Goal: Information Seeking & Learning: Learn about a topic

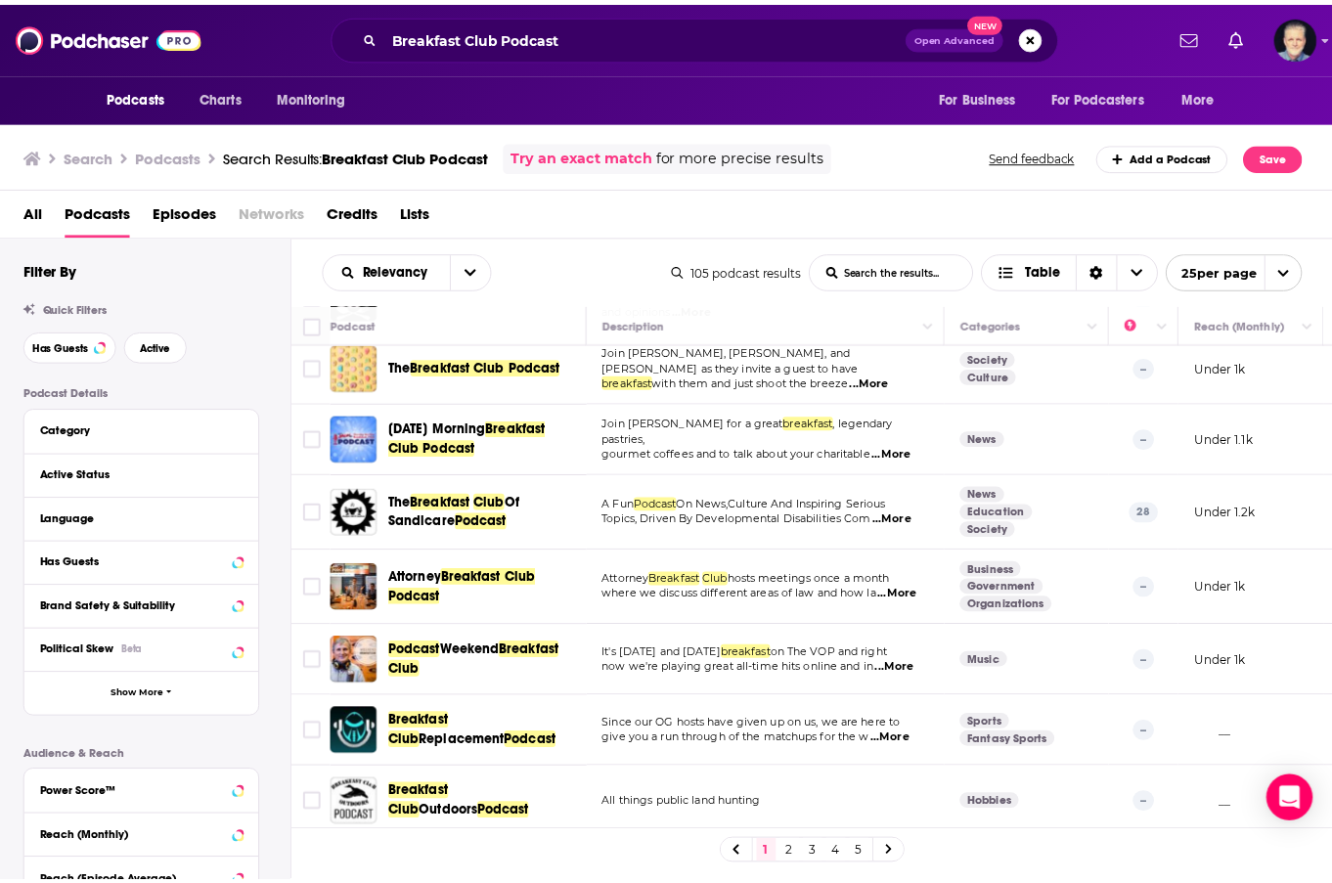
scroll to position [685, 0]
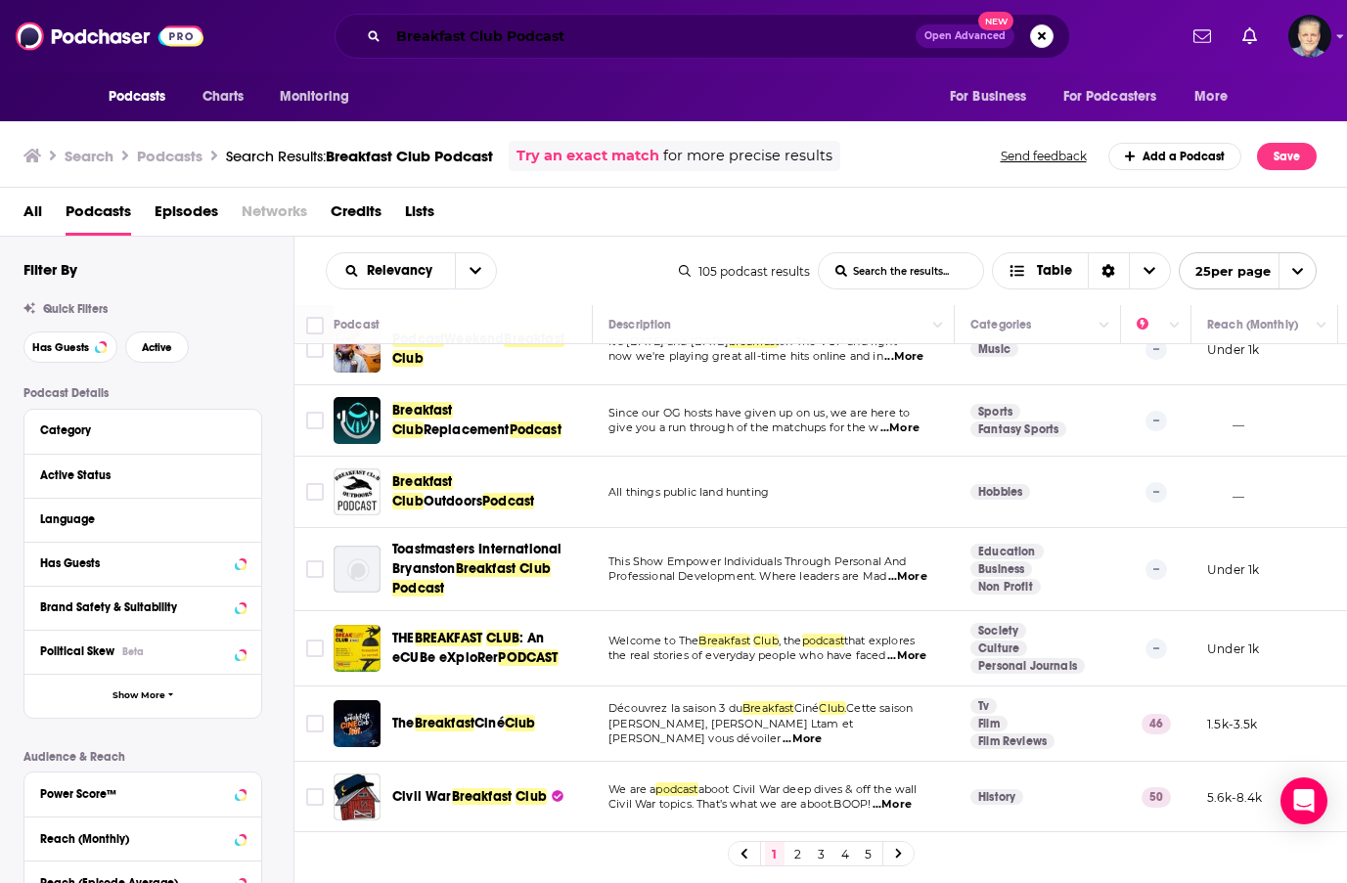
click at [472, 38] on input "Breakfast Club Podcast" at bounding box center [651, 36] width 527 height 31
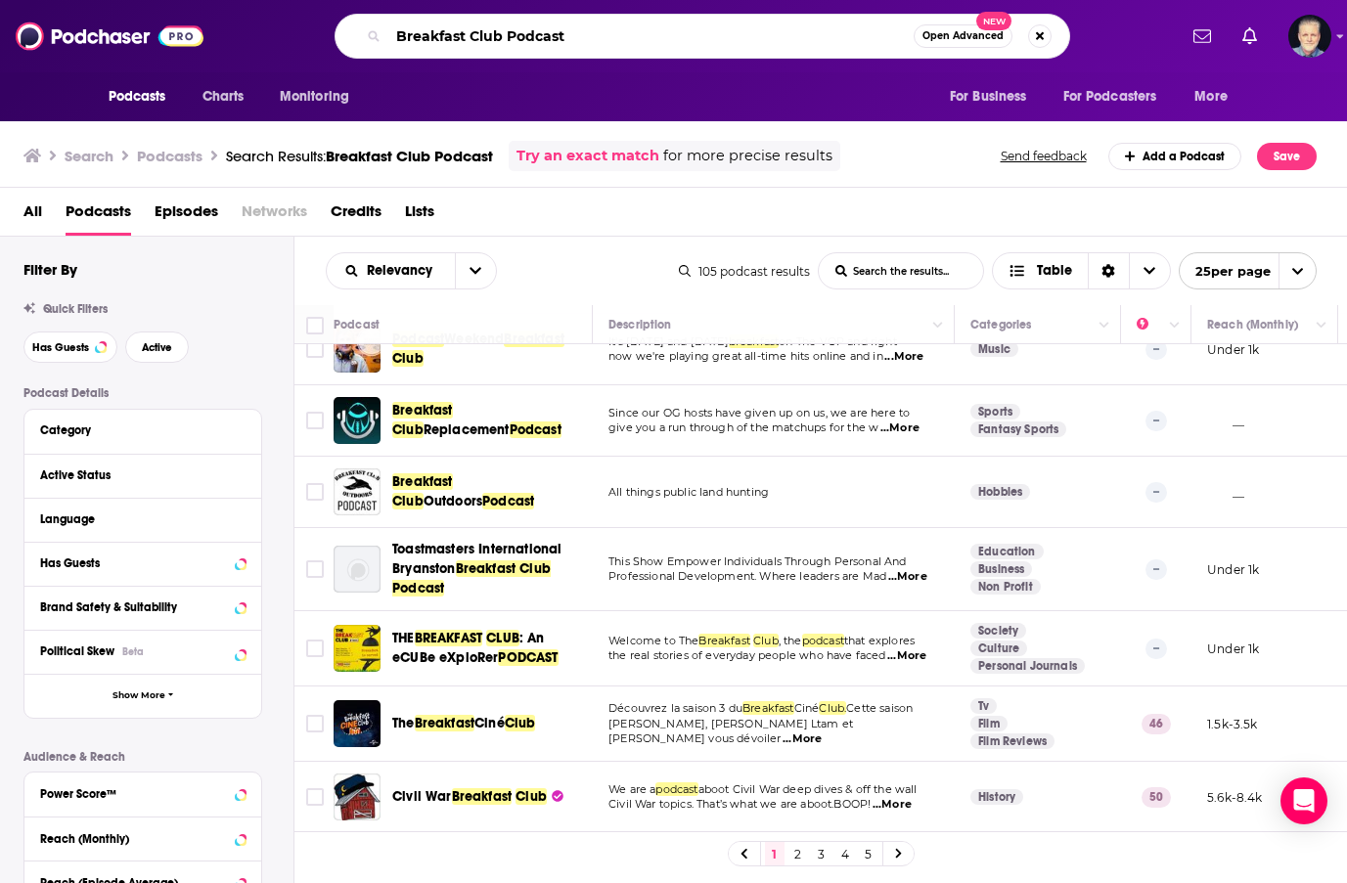
click at [472, 38] on input "Breakfast Club Podcast" at bounding box center [650, 36] width 525 height 31
type input "the breakfast club"
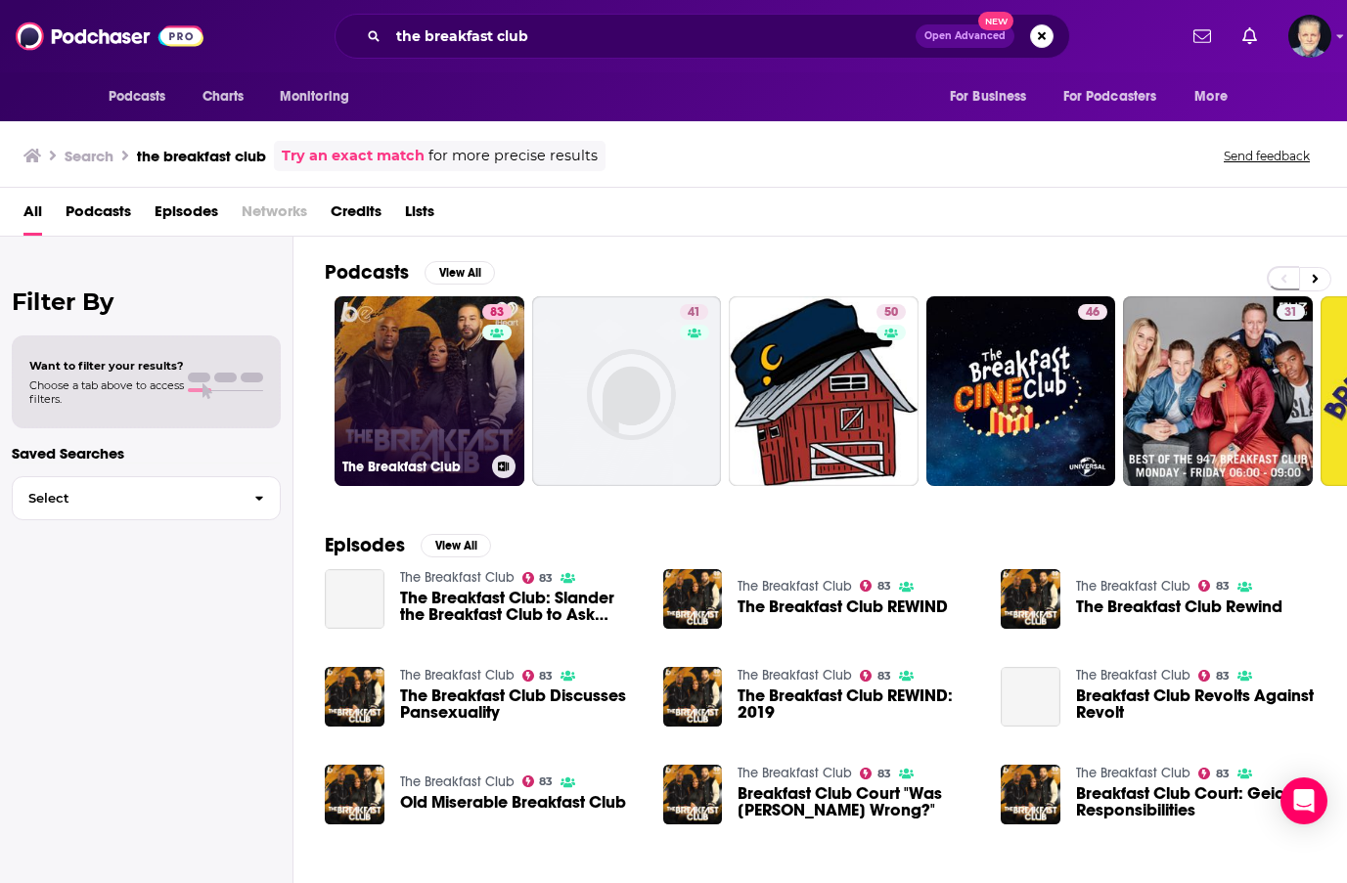
click at [422, 345] on link "83 The Breakfast Club" at bounding box center [430, 391] width 190 height 190
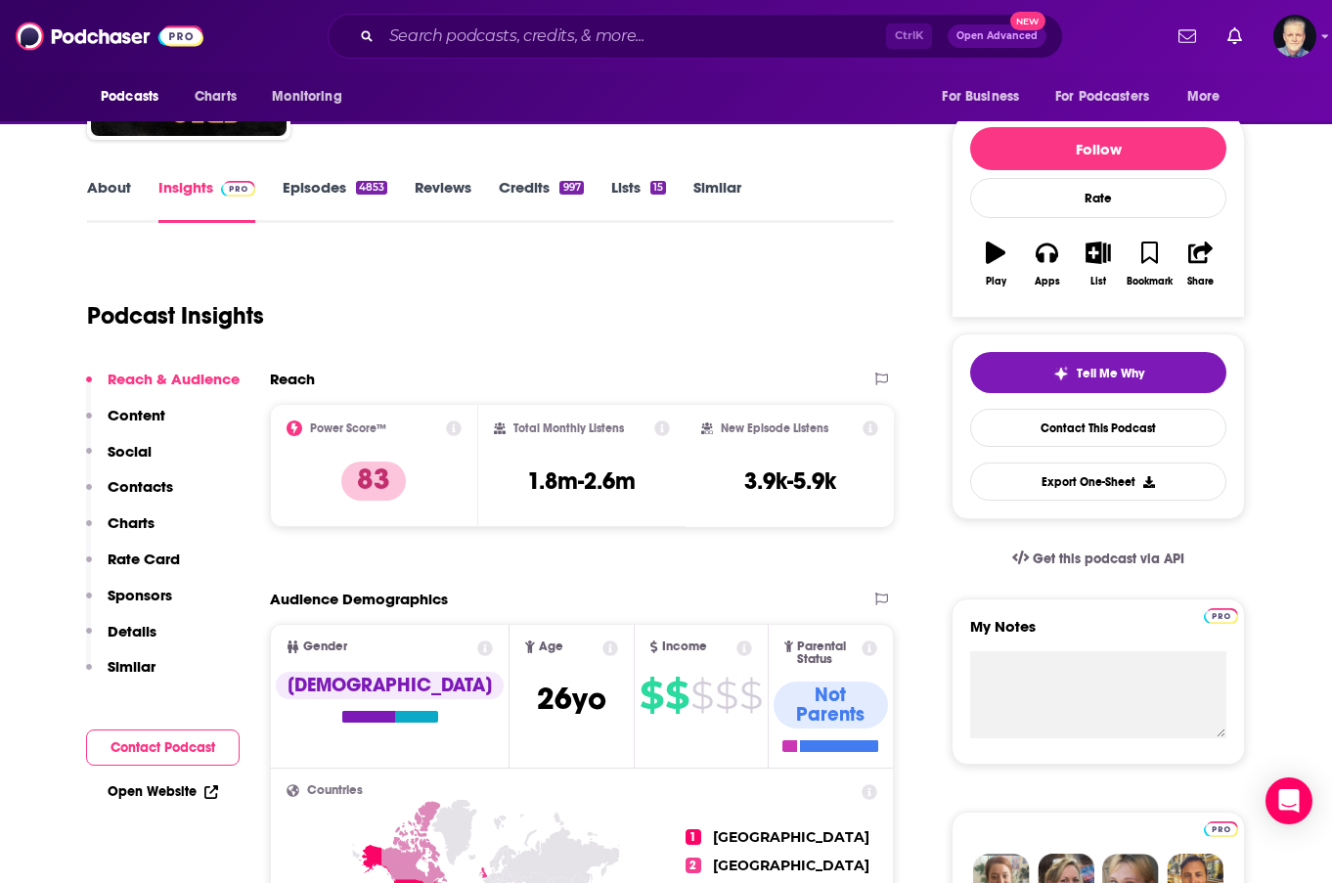
scroll to position [196, 0]
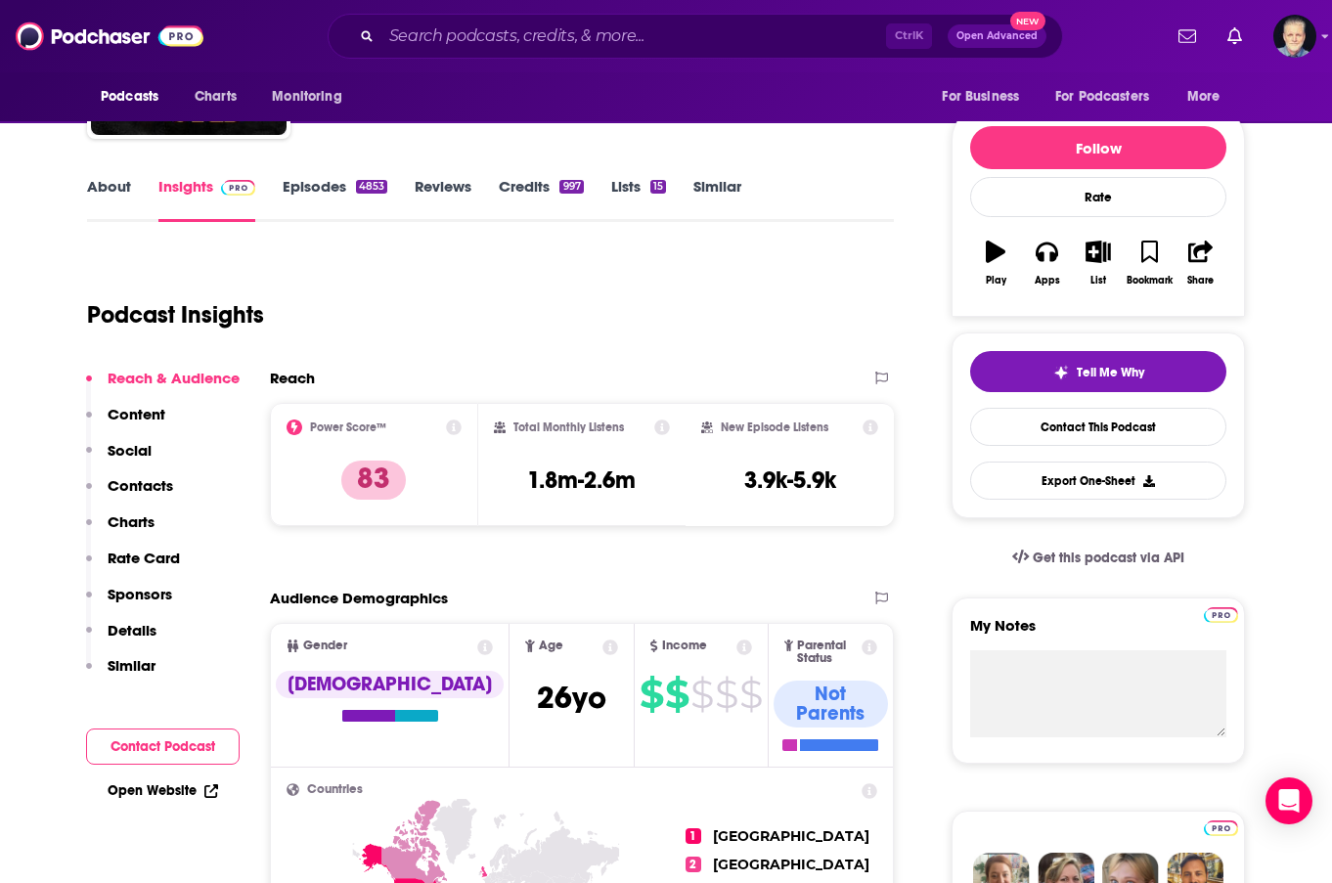
click at [120, 186] on link "About" at bounding box center [109, 199] width 44 height 45
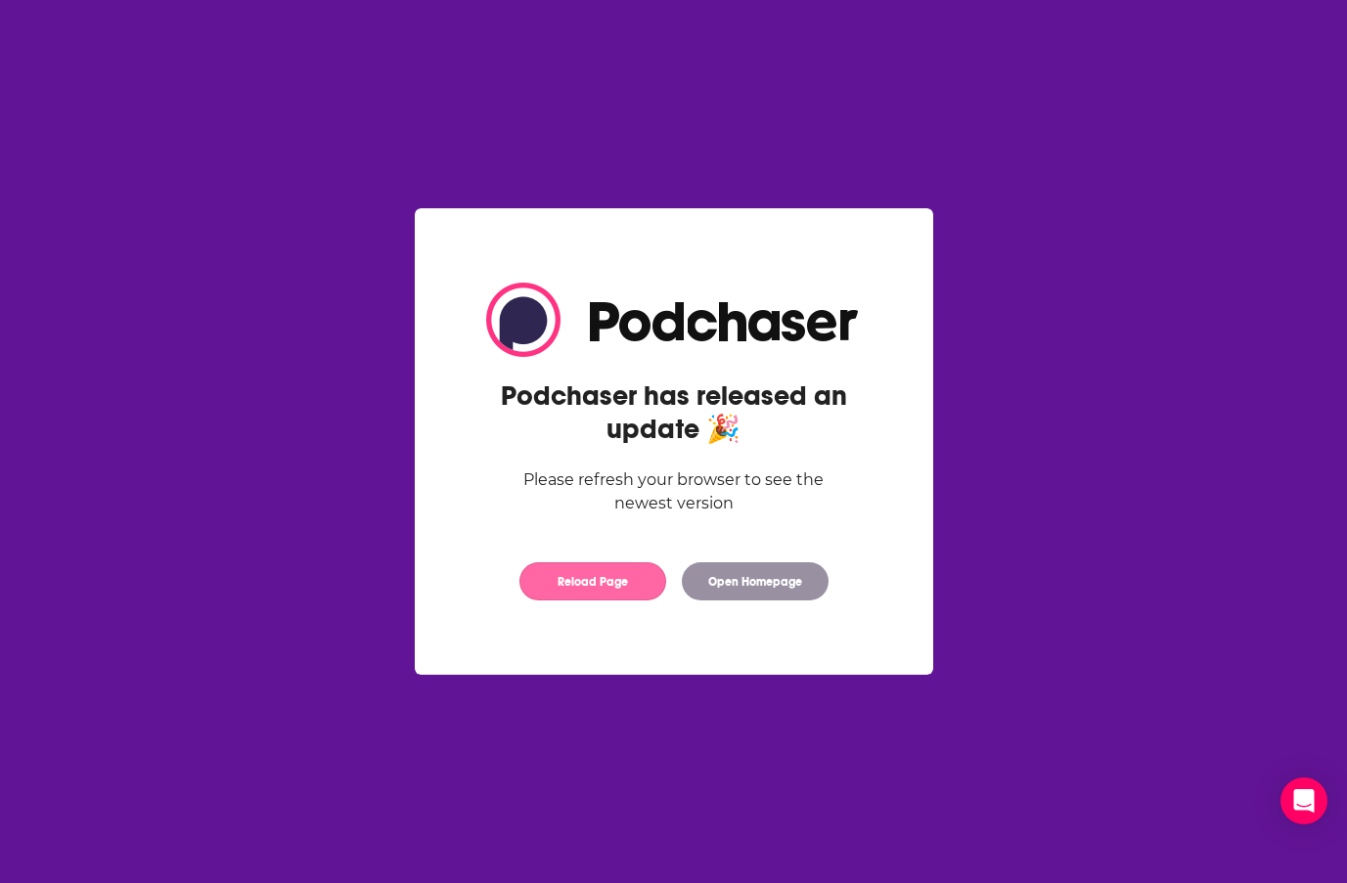
click at [579, 585] on button "Reload Page" at bounding box center [592, 581] width 147 height 38
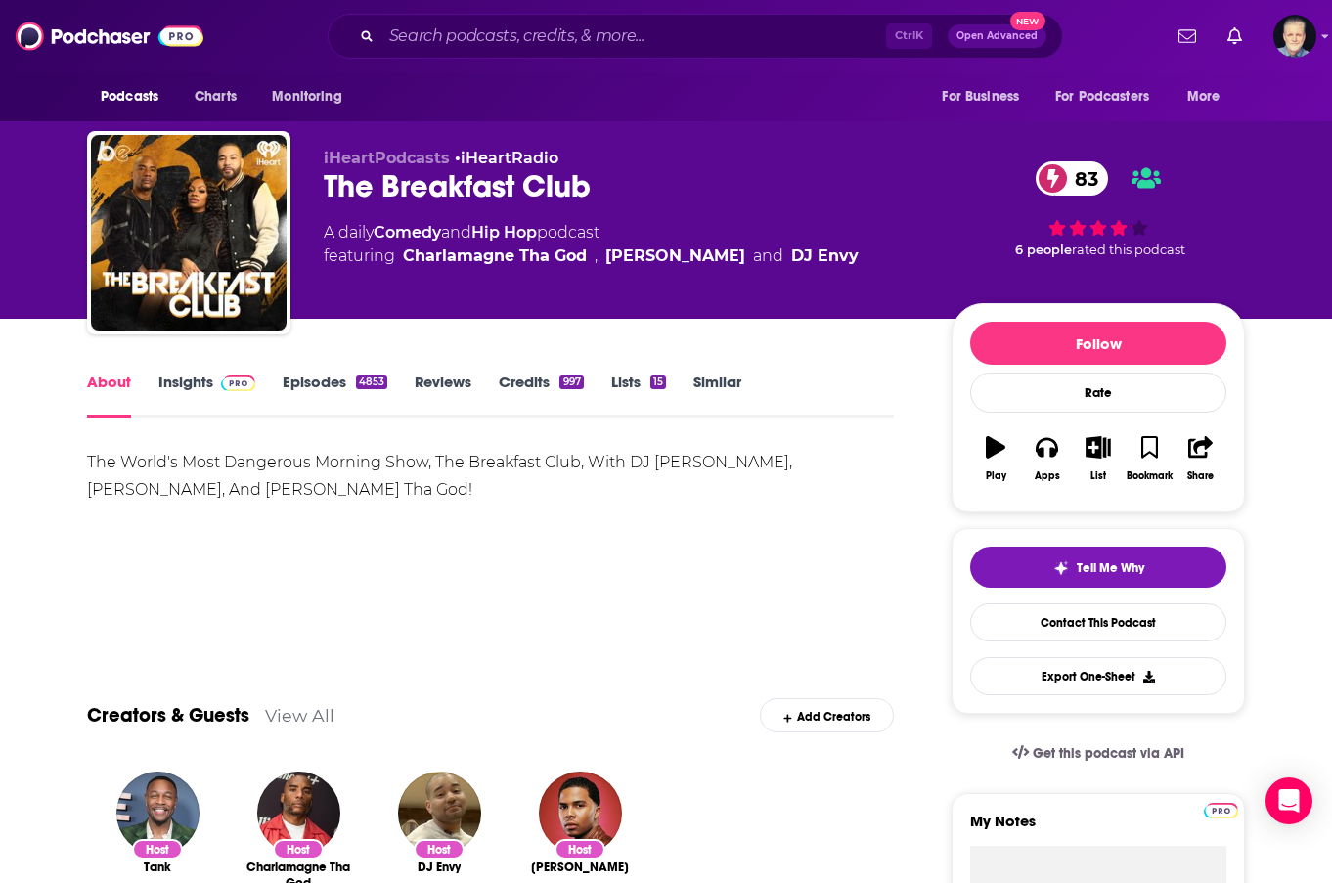
click at [184, 382] on link "Insights" at bounding box center [206, 395] width 97 height 45
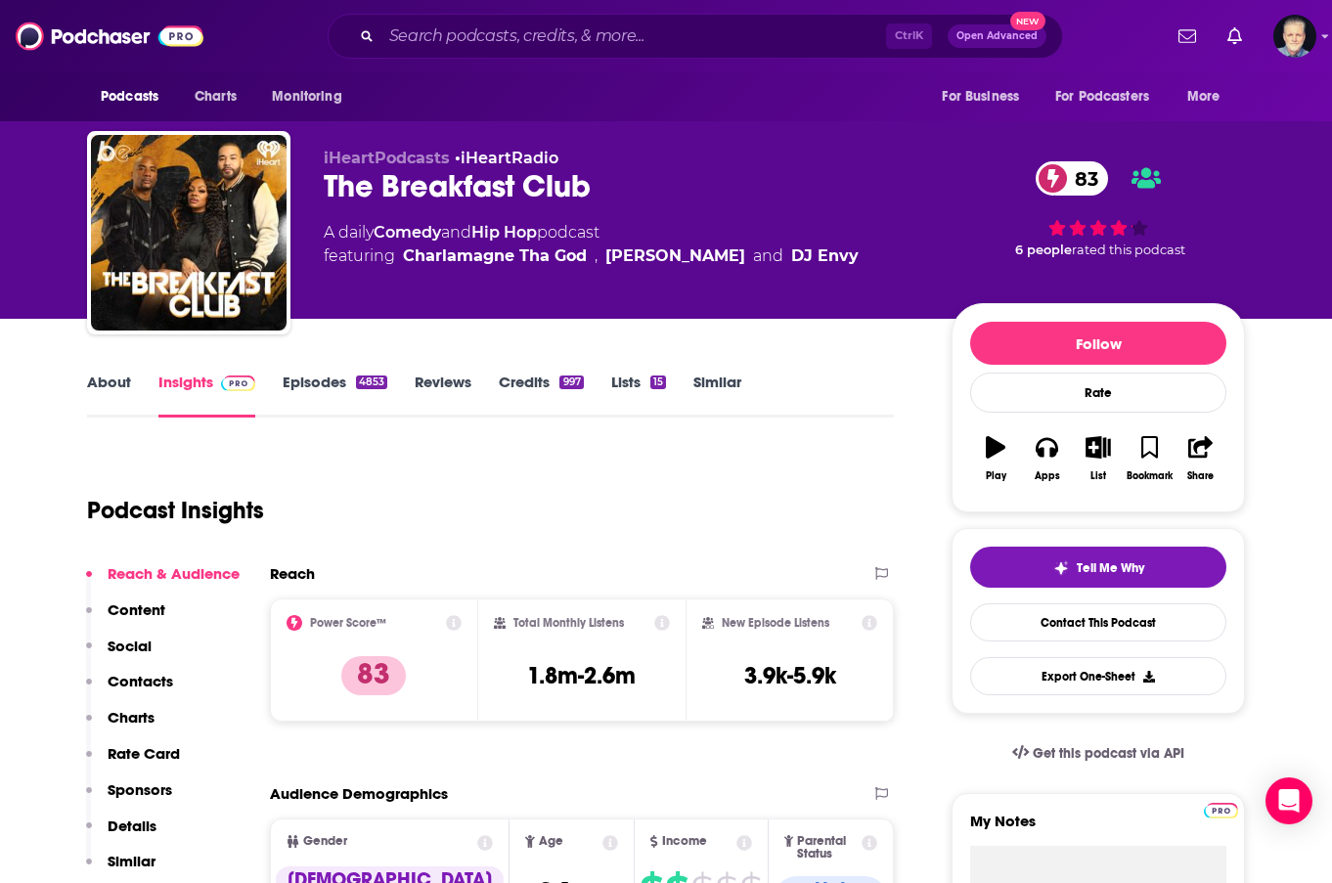
click at [325, 382] on link "Episodes 4853" at bounding box center [335, 395] width 105 height 45
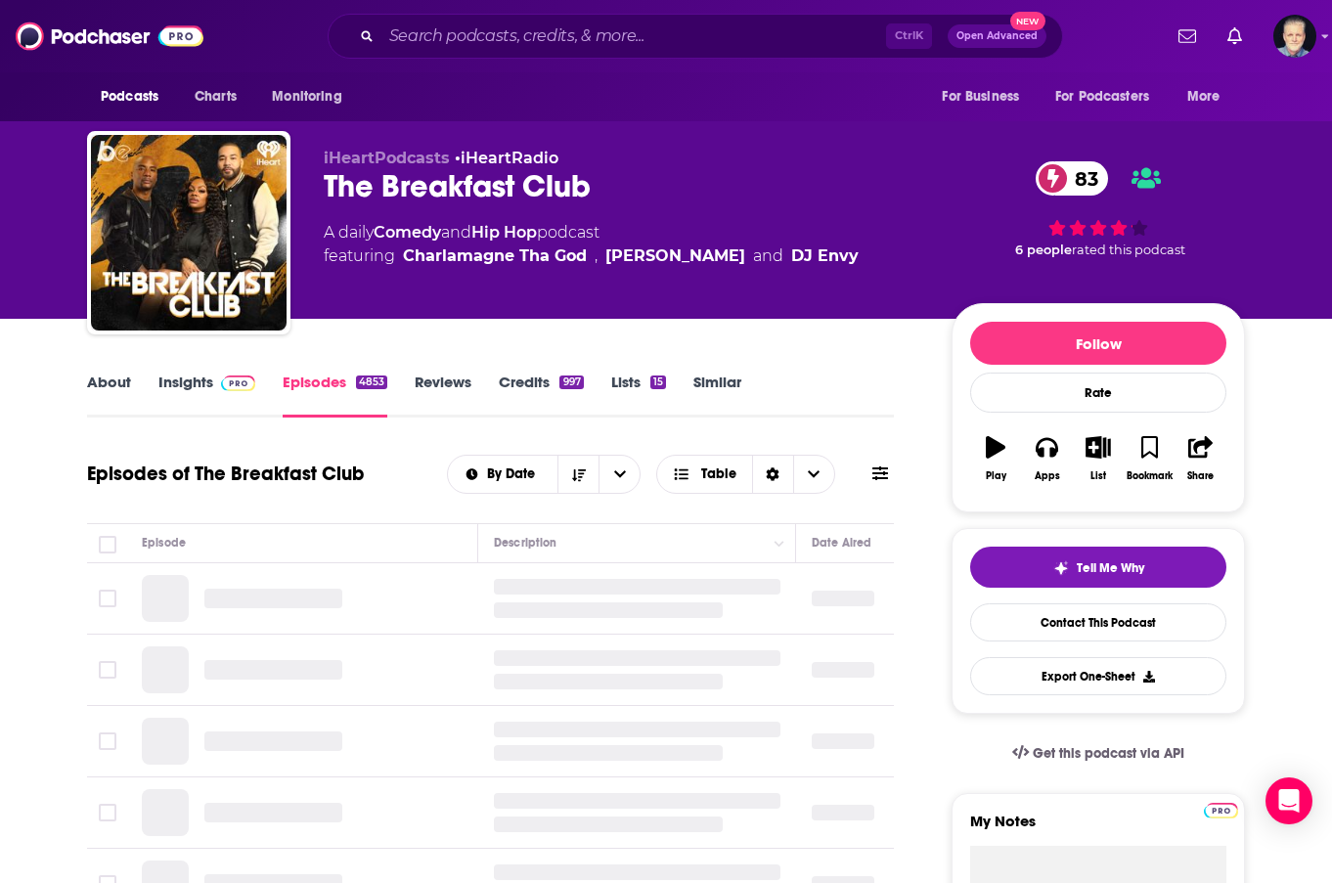
click at [129, 388] on link "About" at bounding box center [109, 395] width 44 height 45
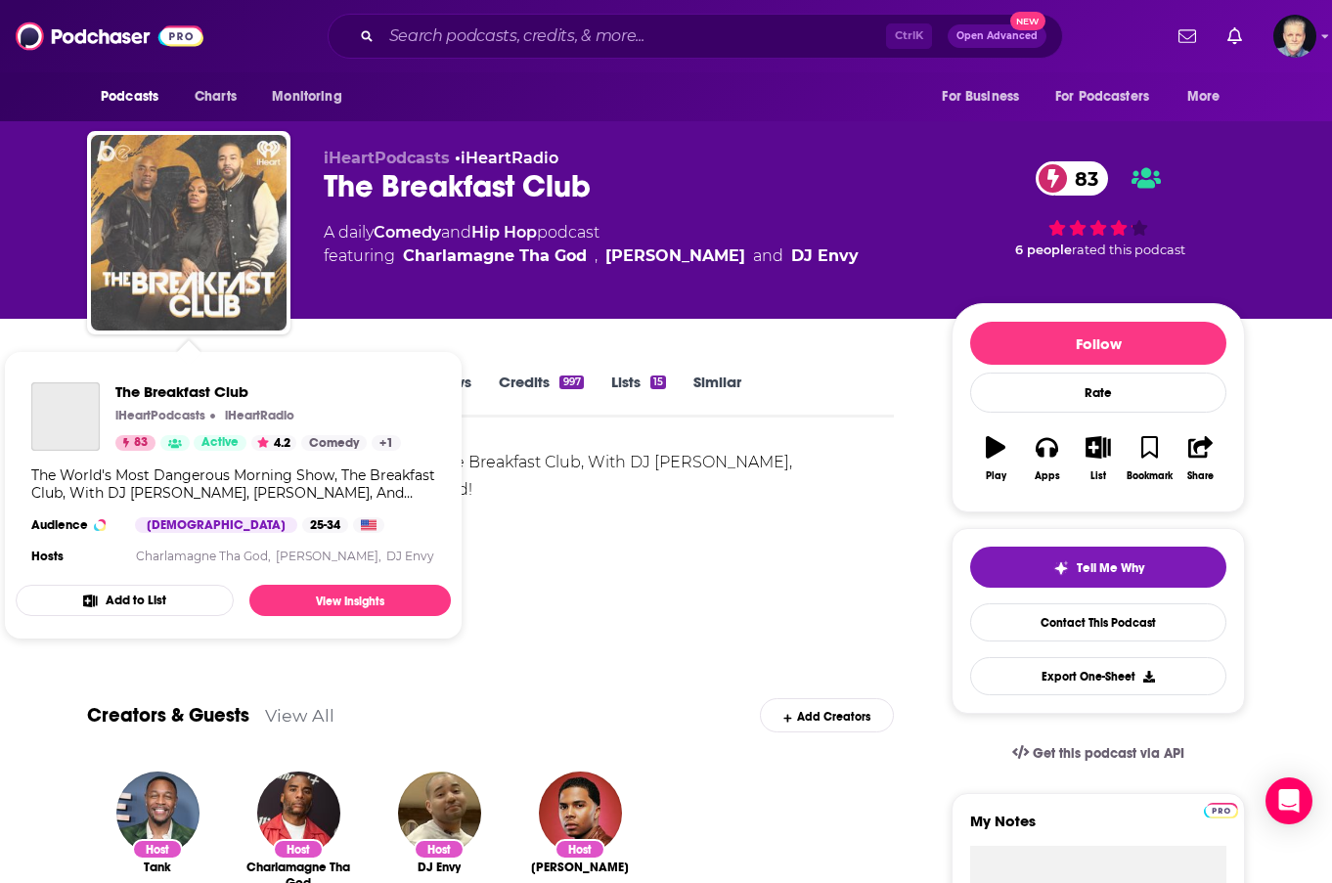
click at [181, 210] on img "The Breakfast Club" at bounding box center [189, 233] width 196 height 196
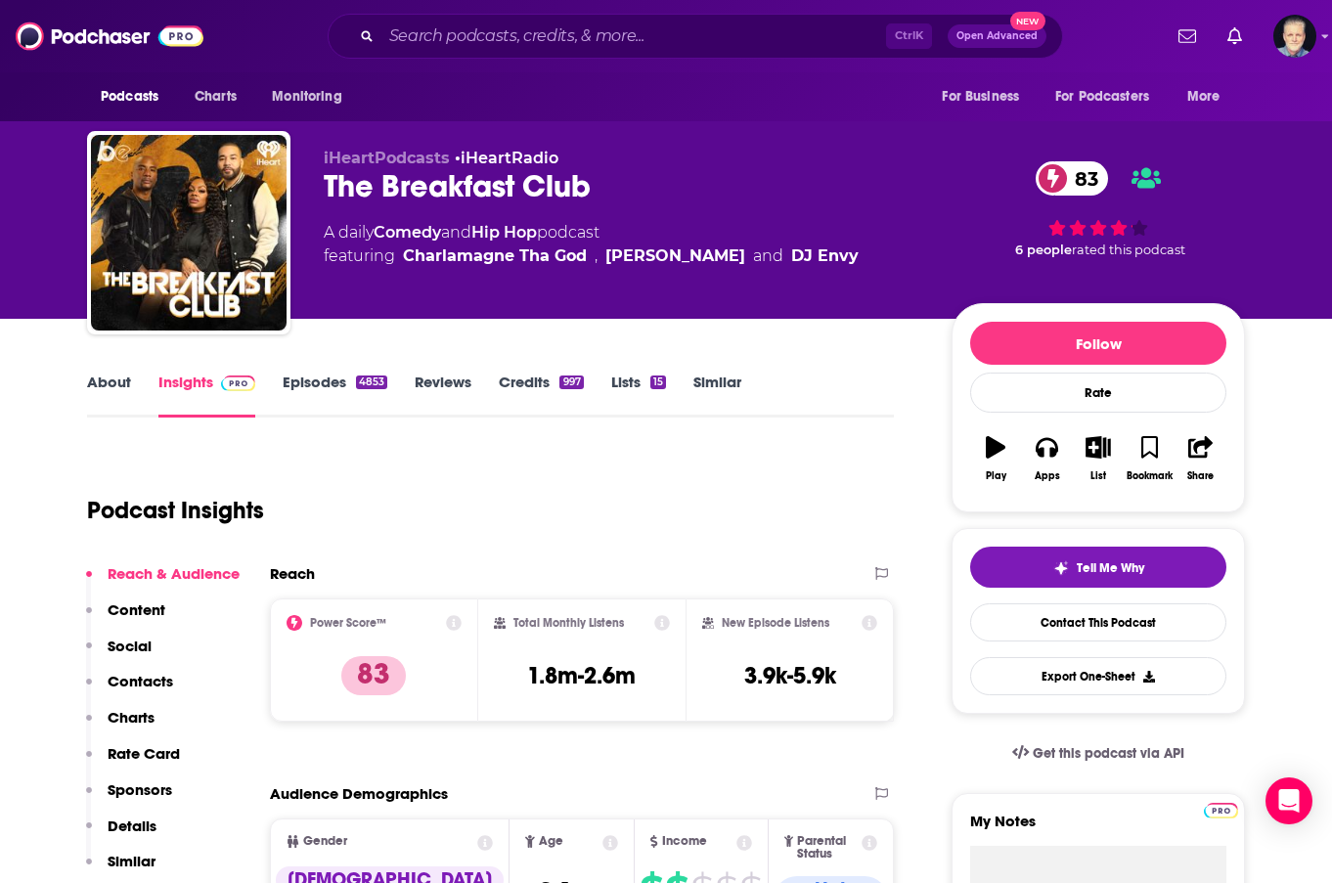
click at [833, 382] on div "About Insights Episodes 4853 Reviews Credits 997 Lists 15 Similar" at bounding box center [490, 394] width 807 height 48
